Goal: Task Accomplishment & Management: Use online tool/utility

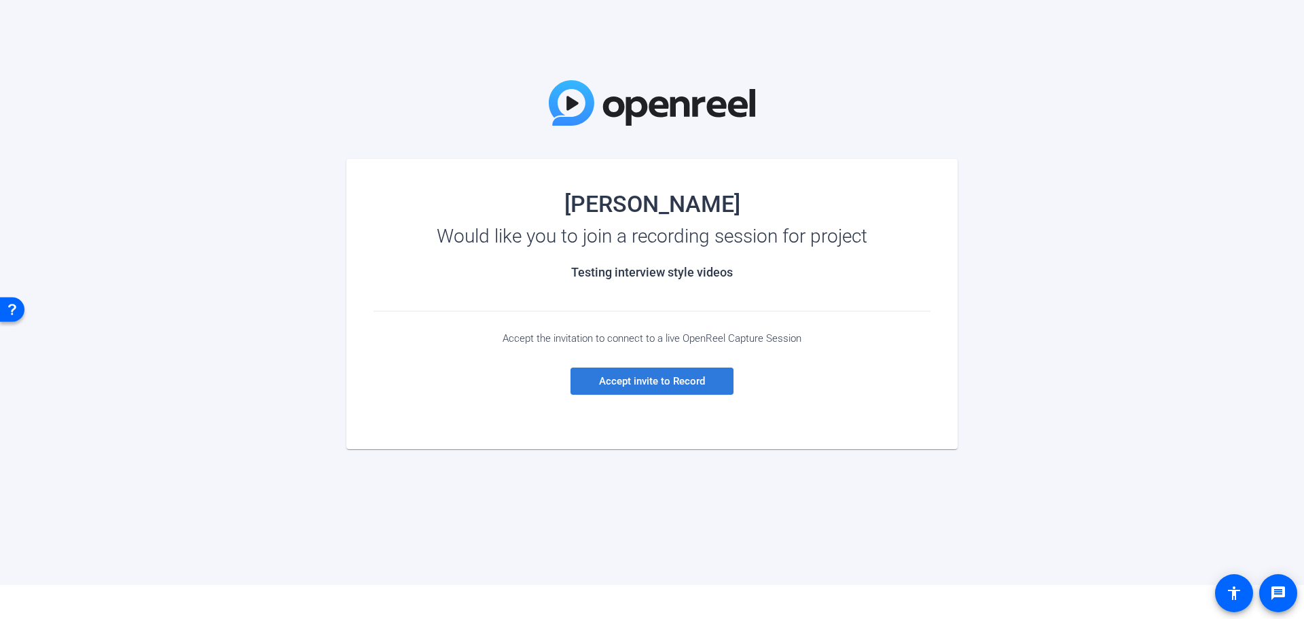
click at [683, 382] on span "Accept invite to Record" at bounding box center [652, 381] width 106 height 12
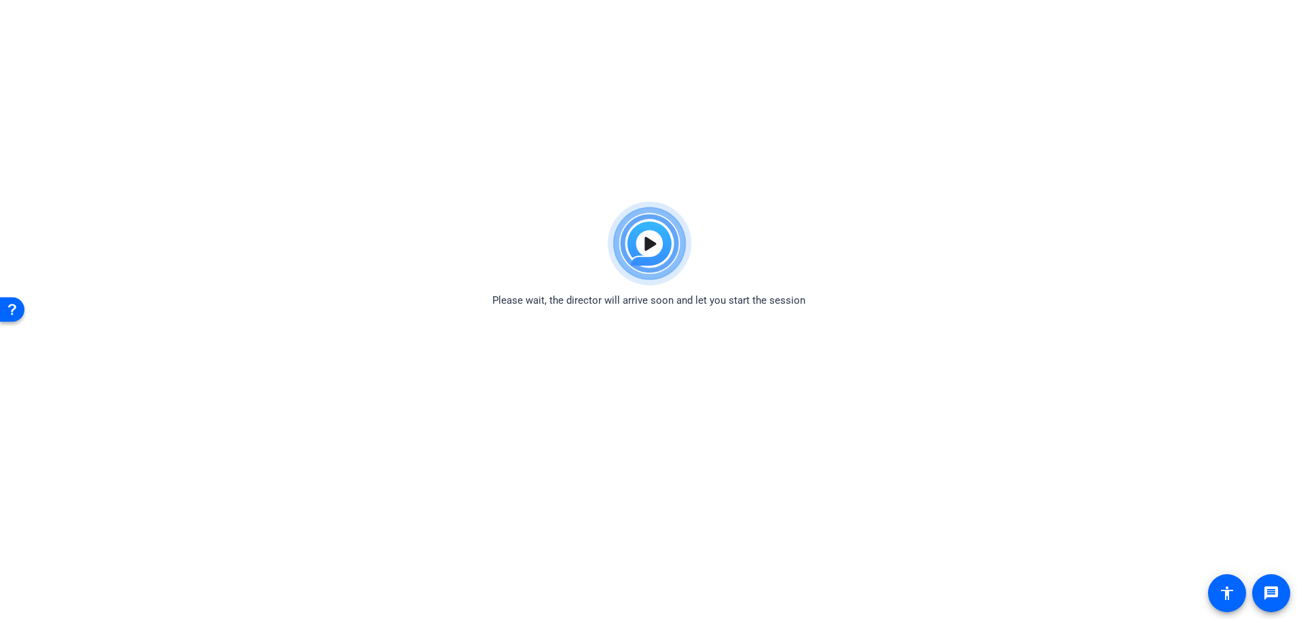
click at [649, 243] on img at bounding box center [649, 244] width 100 height 98
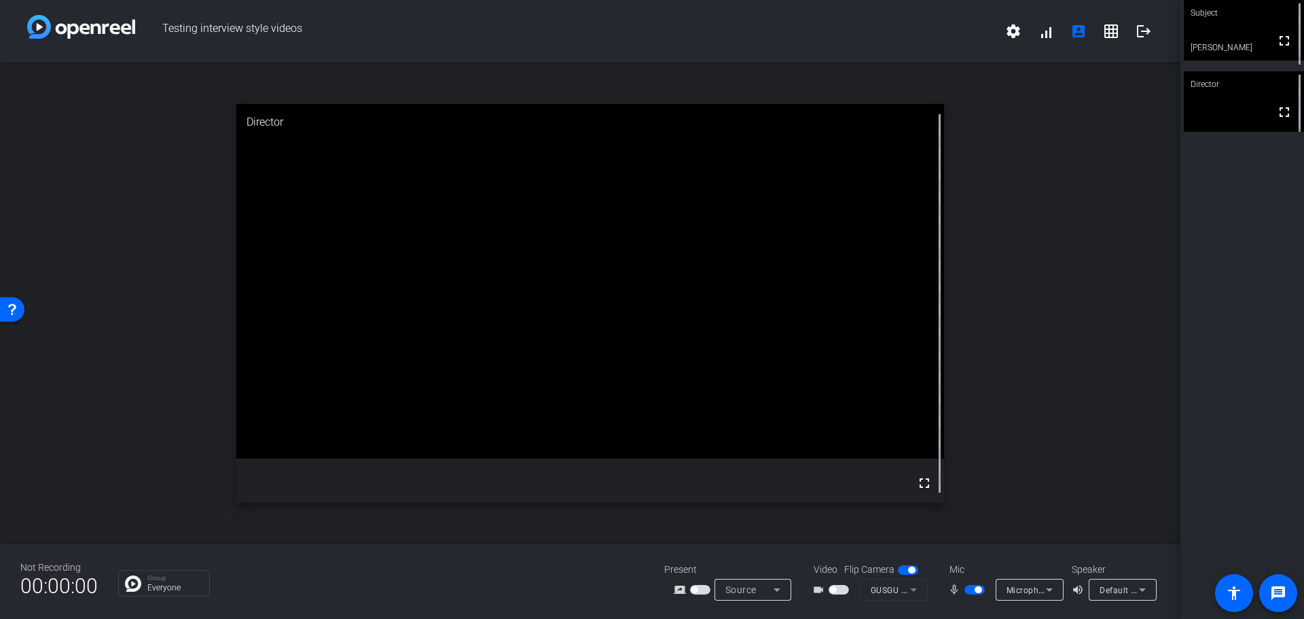
click at [843, 591] on span "button" at bounding box center [839, 590] width 20 height 10
click at [1134, 591] on span "Default - Speakers (2- Intel® Smart Sound Technology for MIPI SoundWire® Audio)" at bounding box center [1264, 589] width 328 height 11
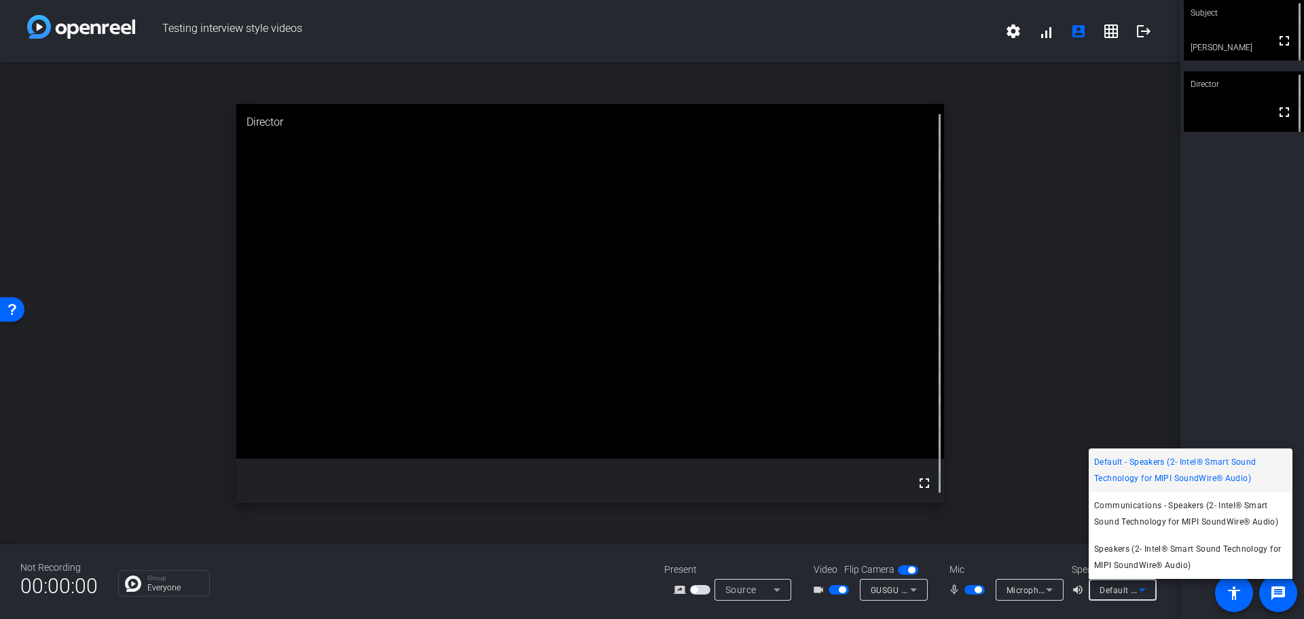
click at [1135, 407] on div at bounding box center [652, 309] width 1304 height 619
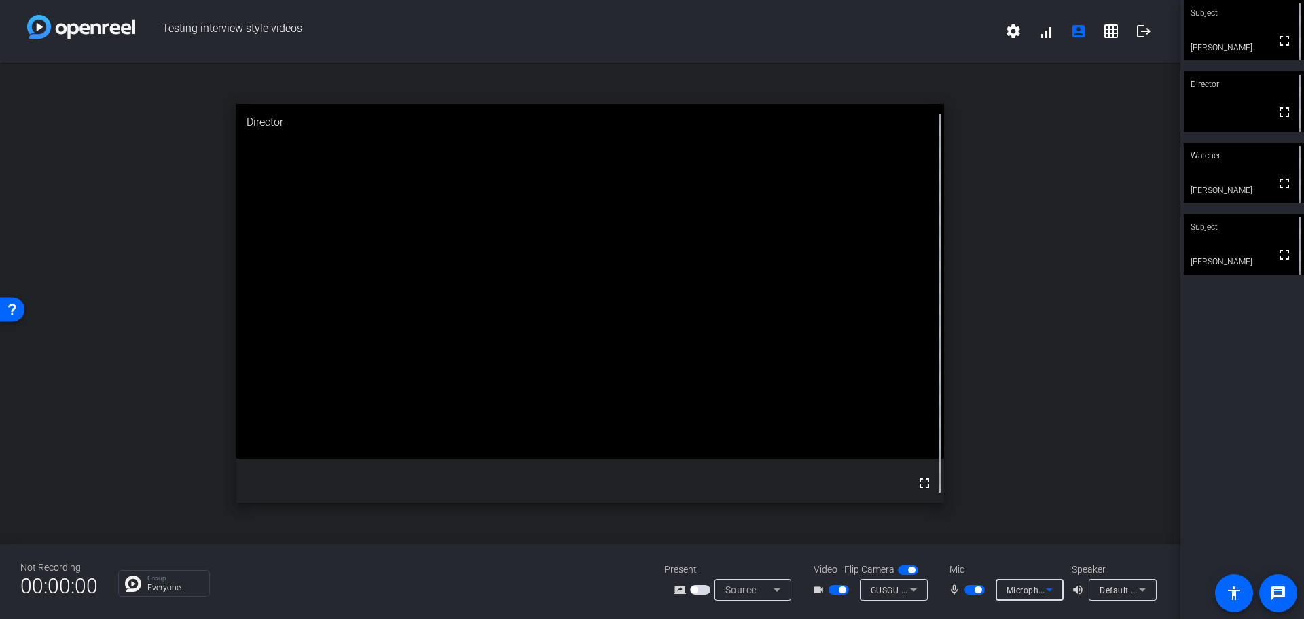
click at [1036, 590] on span "Microphone Array (2- Intel® Smart Sound Technology for MIPI SoundWire® Audio)" at bounding box center [1170, 589] width 327 height 11
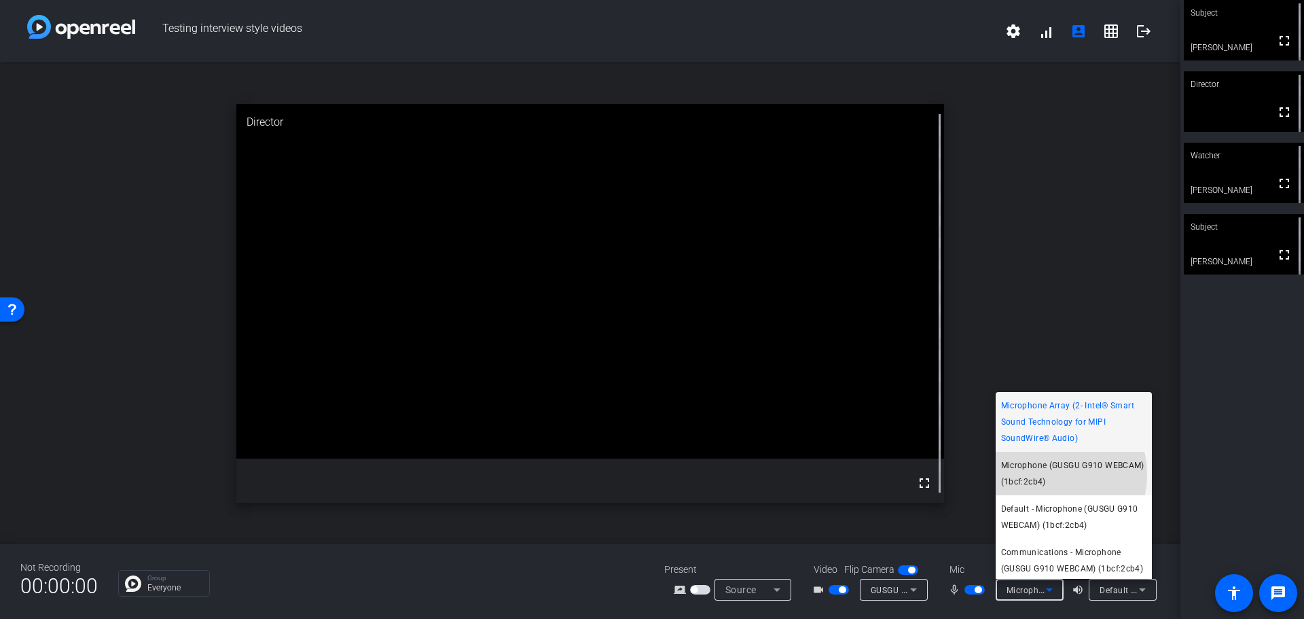
click at [1046, 474] on span "Microphone (GUSGU G910 WEBCAM) (1bcf:2cb4)" at bounding box center [1073, 473] width 145 height 33
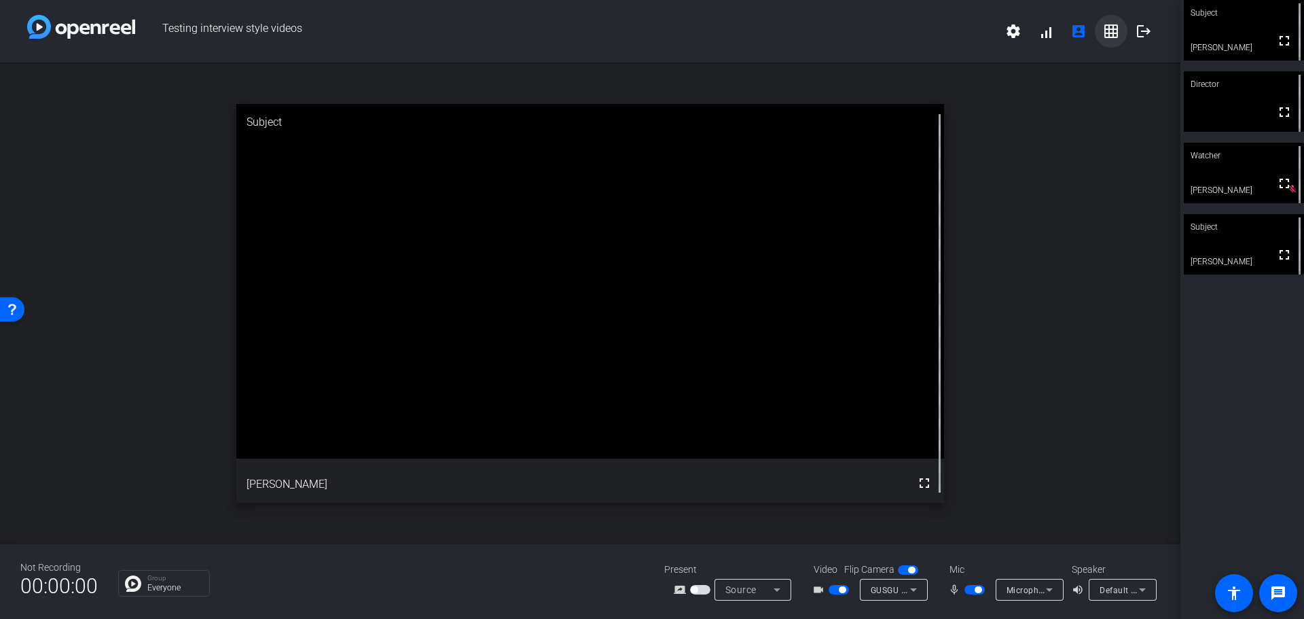
click at [1115, 28] on mat-icon "grid_on" at bounding box center [1111, 31] width 16 height 16
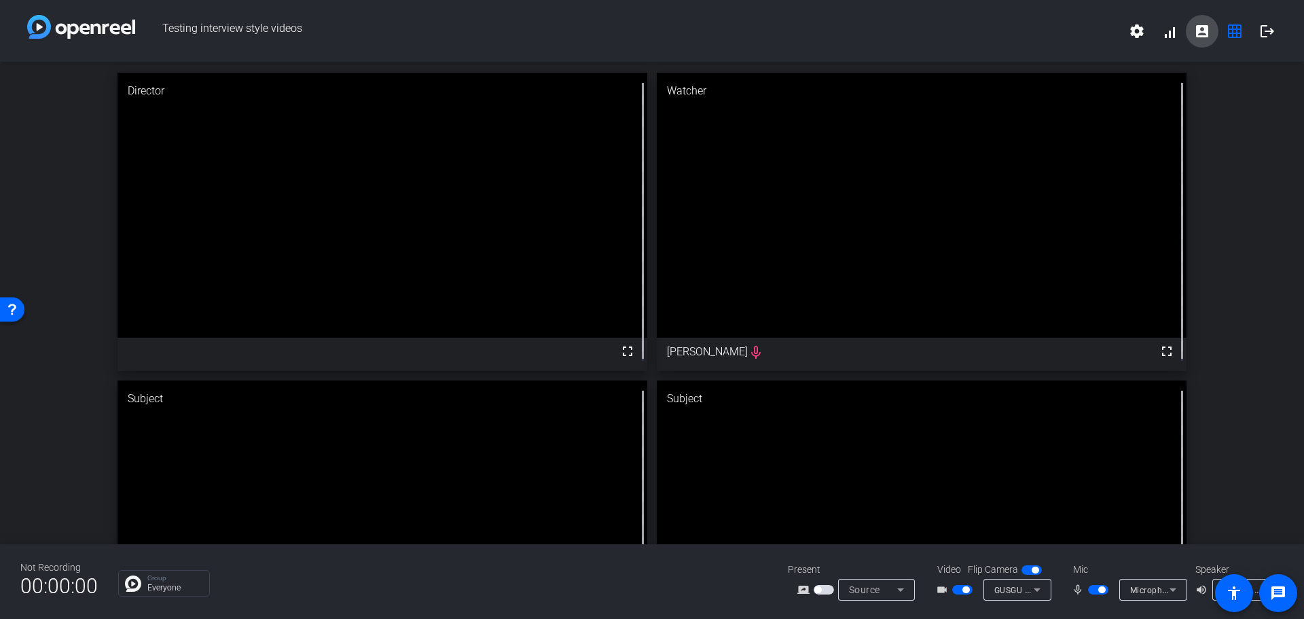
click at [1206, 31] on mat-icon "account_box" at bounding box center [1202, 31] width 16 height 16
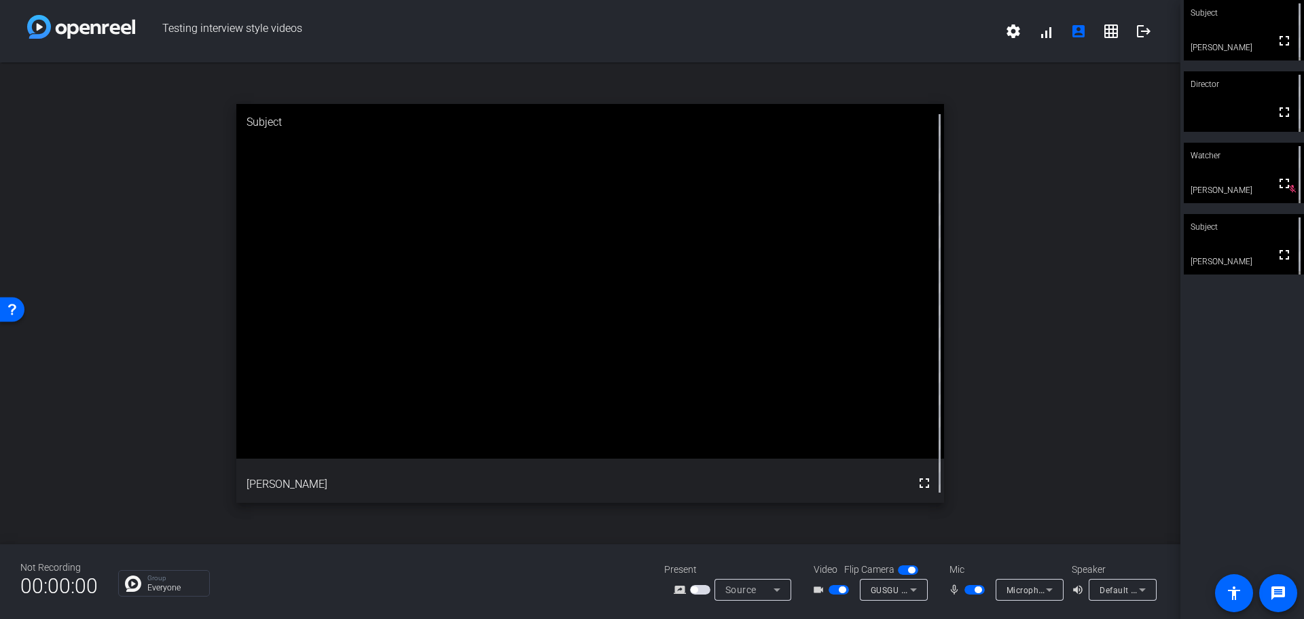
click at [702, 587] on span "button" at bounding box center [700, 590] width 20 height 10
click at [780, 590] on icon at bounding box center [777, 589] width 16 height 16
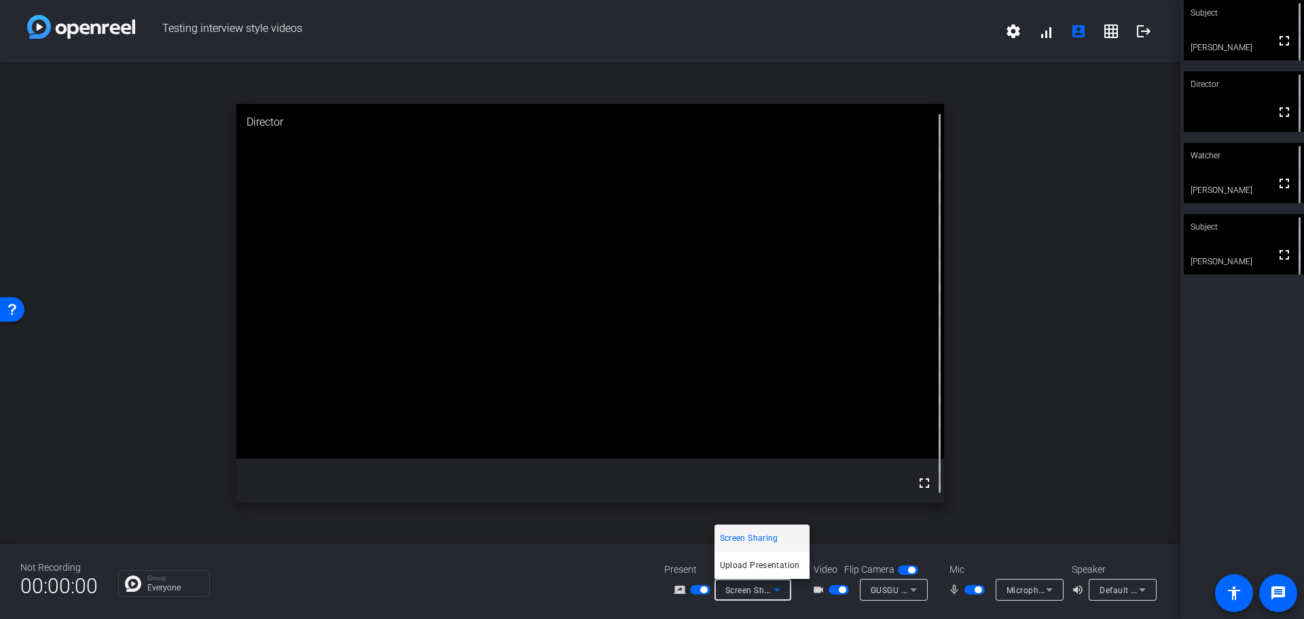
click at [700, 587] on div at bounding box center [652, 309] width 1304 height 619
click at [700, 589] on span "button" at bounding box center [703, 589] width 7 height 7
drag, startPoint x: 1256, startPoint y: 44, endPoint x: 1242, endPoint y: 270, distance: 225.9
click at [1242, 270] on div "Subject fullscreen [PERSON_NAME] Director fullscreen Watcher fullscreen [PERSON…" at bounding box center [1242, 309] width 124 height 619
click at [1282, 255] on mat-icon "fullscreen" at bounding box center [1284, 255] width 16 height 16
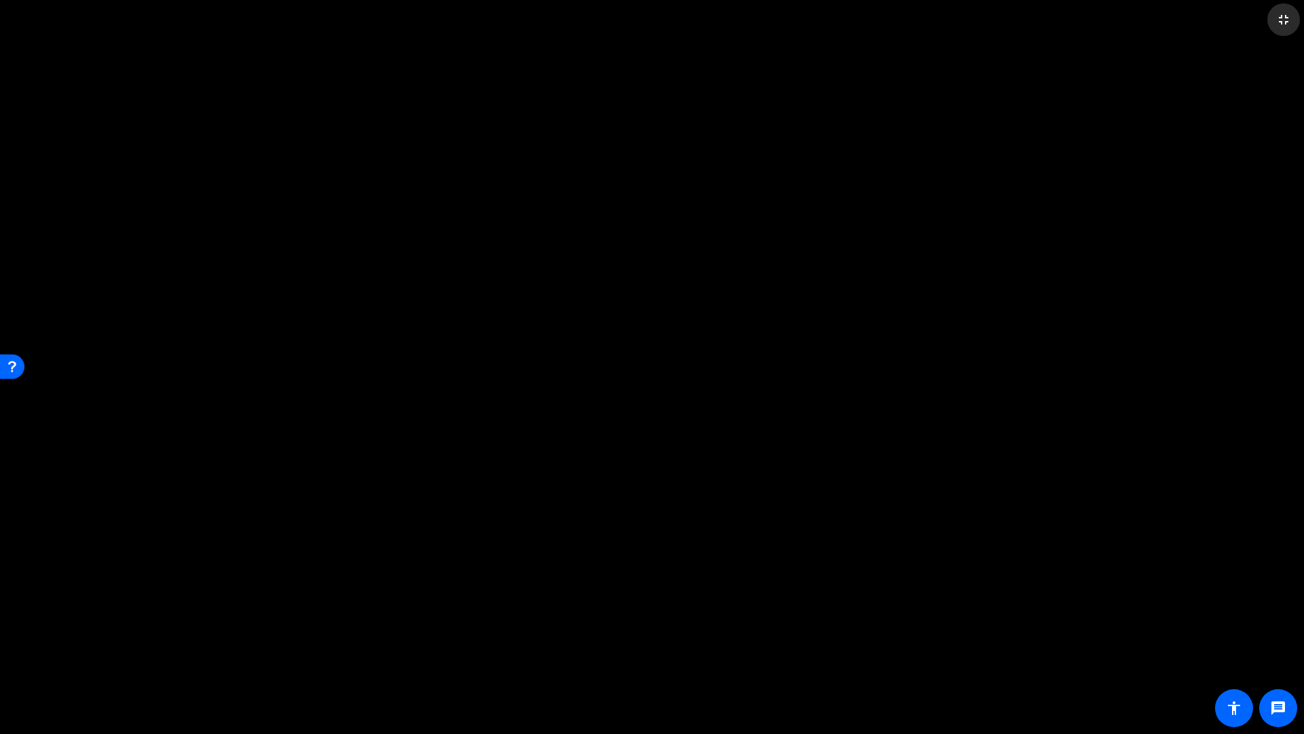
click at [1287, 16] on mat-icon "fullscreen_exit" at bounding box center [1283, 20] width 16 height 16
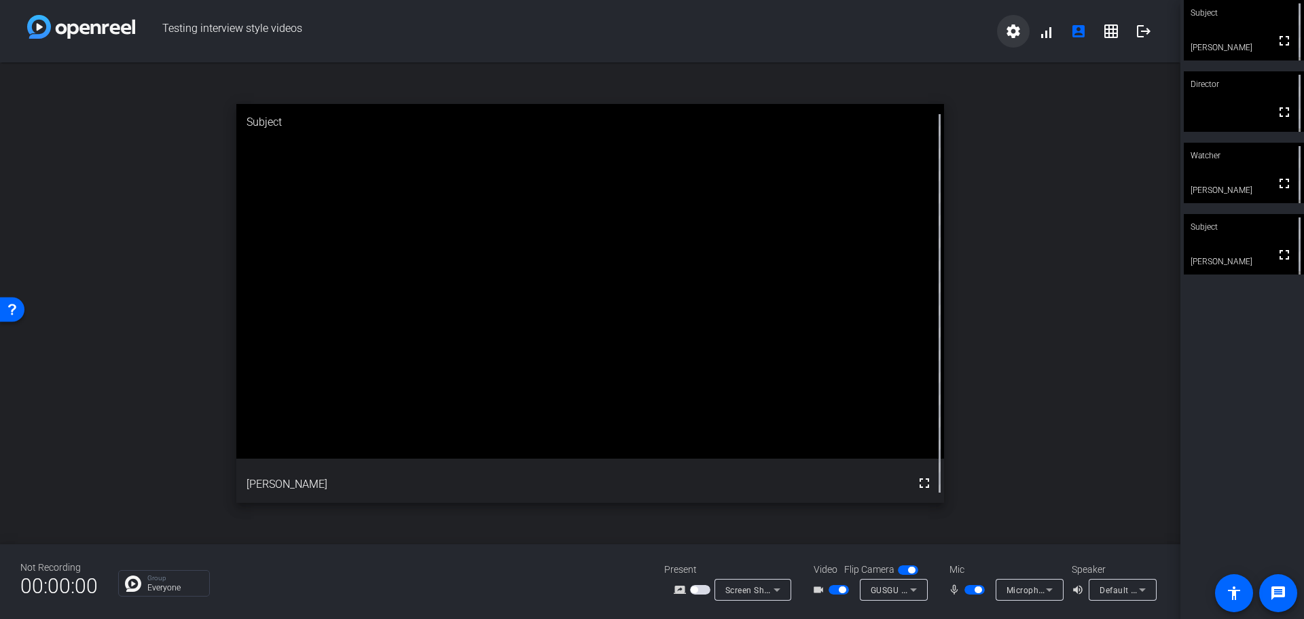
click at [1011, 31] on mat-icon "settings" at bounding box center [1013, 31] width 16 height 16
click at [1011, 31] on div at bounding box center [652, 309] width 1304 height 619
click at [1285, 591] on mat-icon "message" at bounding box center [1278, 593] width 16 height 16
click at [1103, 28] on mat-icon "grid_on" at bounding box center [1111, 31] width 16 height 16
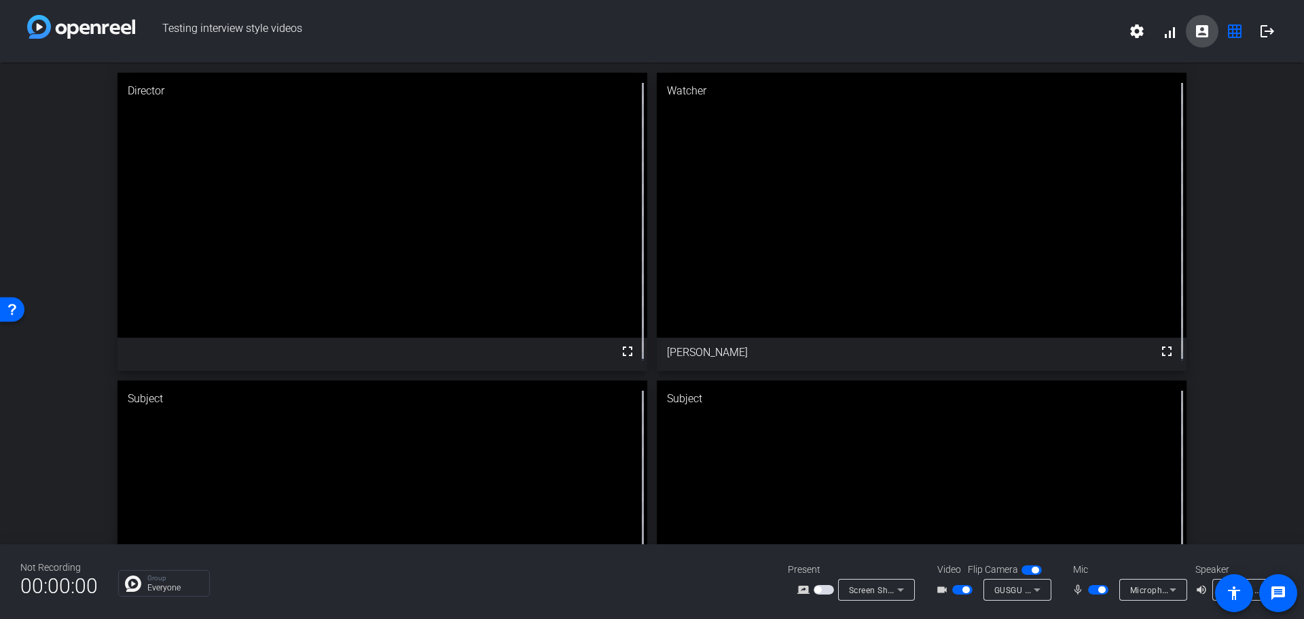
click at [1199, 33] on mat-icon "account_box" at bounding box center [1202, 31] width 16 height 16
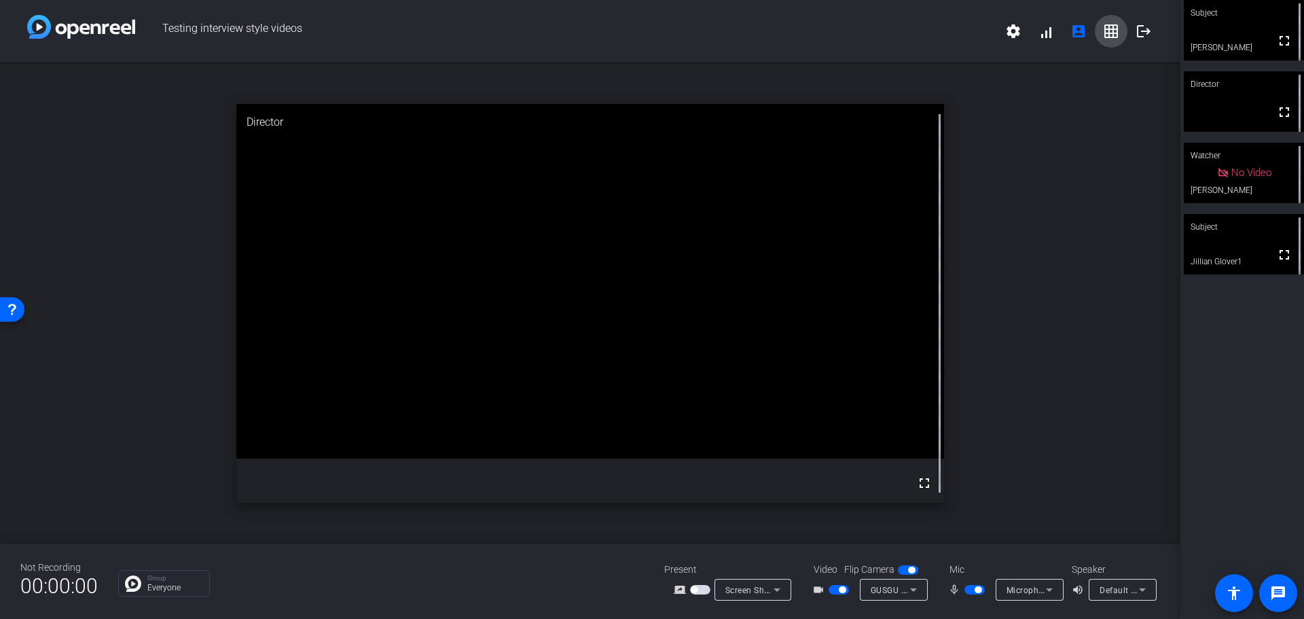
click at [1108, 26] on mat-icon "grid_on" at bounding box center [1111, 31] width 16 height 16
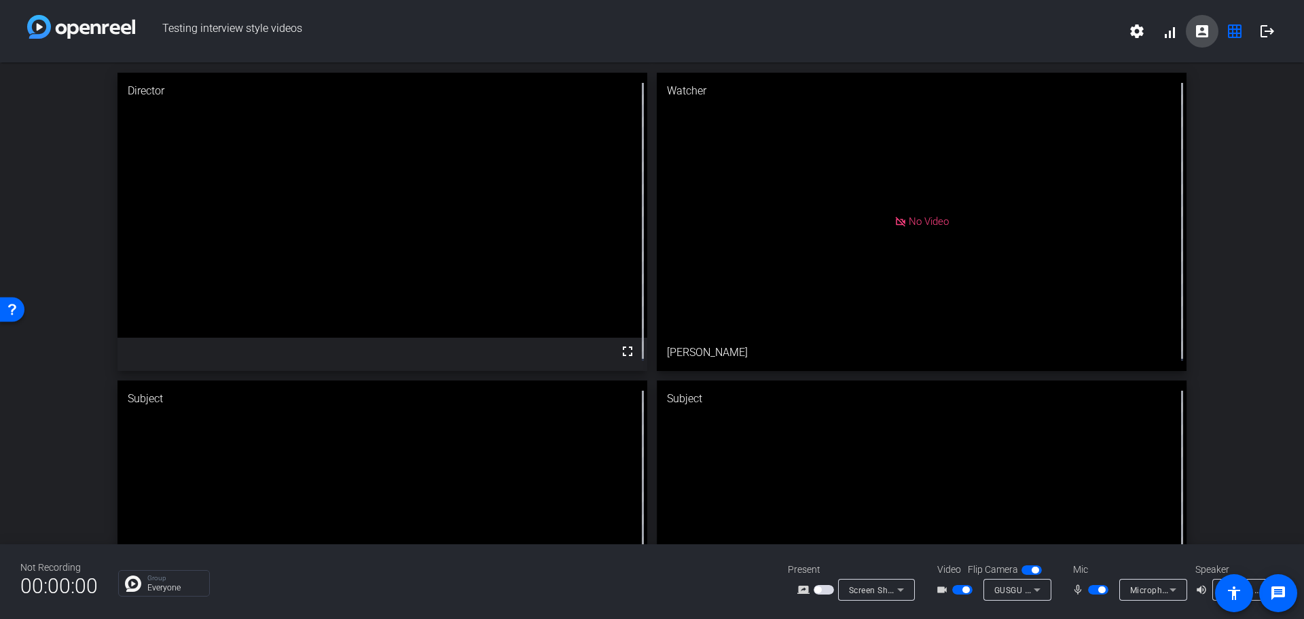
click at [1214, 31] on span at bounding box center [1202, 31] width 33 height 33
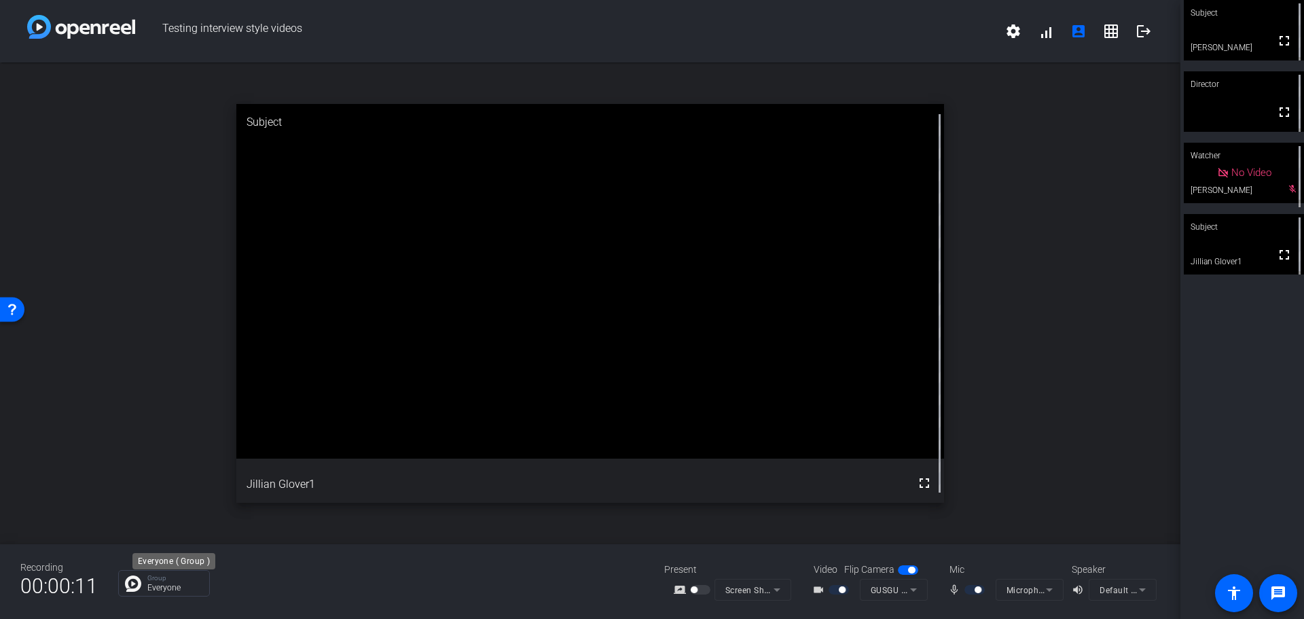
click at [170, 583] on div "Group Everyone" at bounding box center [174, 583] width 55 height 17
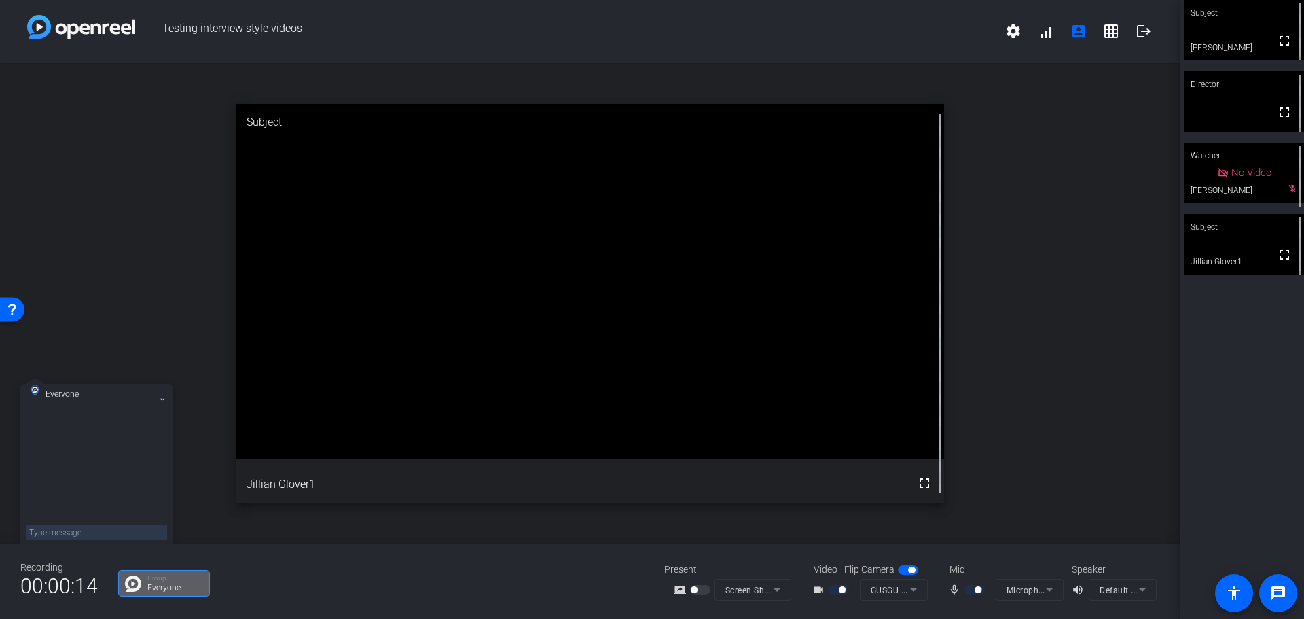
click at [162, 399] on icon at bounding box center [162, 399] width 5 height 5
